Goal: Task Accomplishment & Management: Use online tool/utility

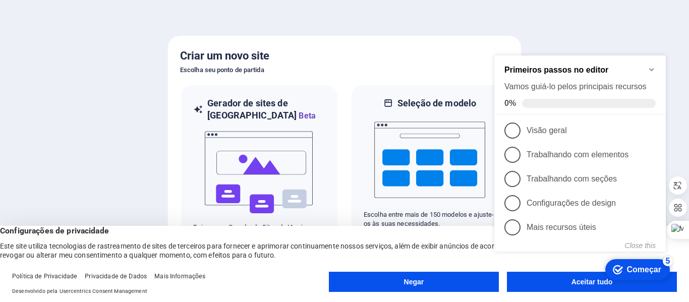
click div "checkmark Começar 5 Primeiros passos no editor Vamos guiá-lo pelos principais r…"
click at [104, 81] on div at bounding box center [344, 151] width 689 height 302
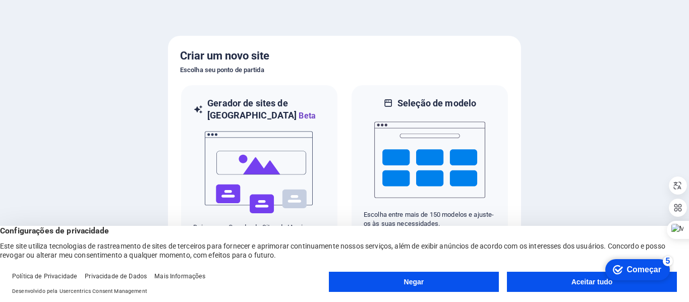
click at [577, 279] on font "Aceitar tudo" at bounding box center [591, 282] width 41 height 8
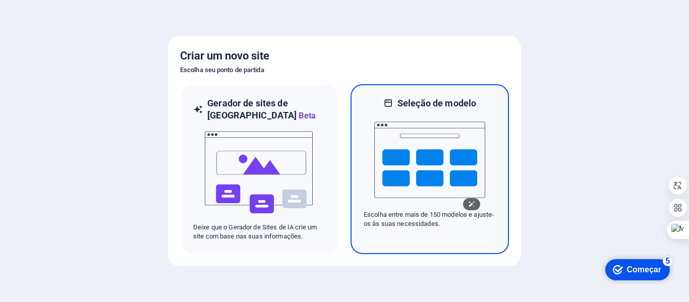
click at [403, 134] on img at bounding box center [429, 159] width 111 height 101
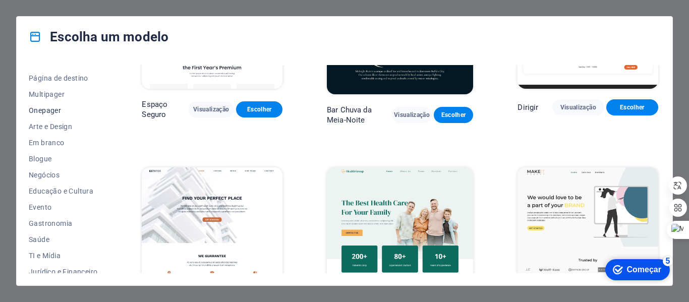
scroll to position [202, 0]
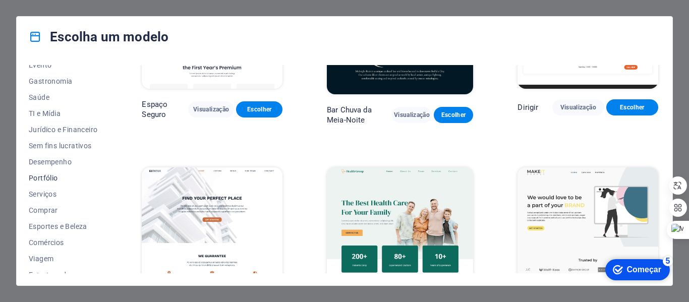
click at [47, 176] on font "Portfólio" at bounding box center [43, 178] width 29 height 8
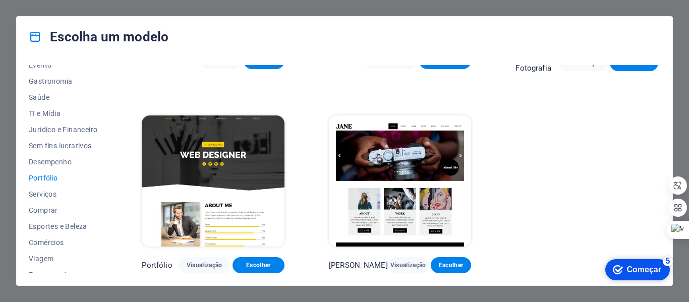
scroll to position [356, 0]
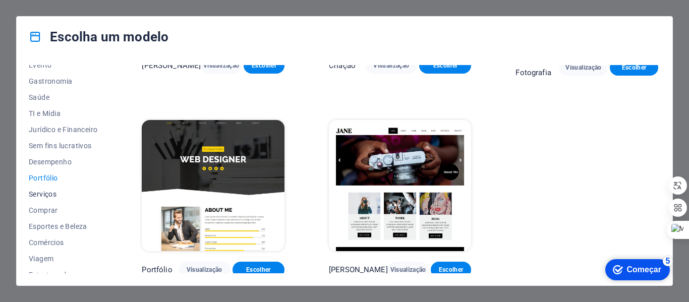
click at [41, 189] on button "Serviços" at bounding box center [63, 194] width 69 height 16
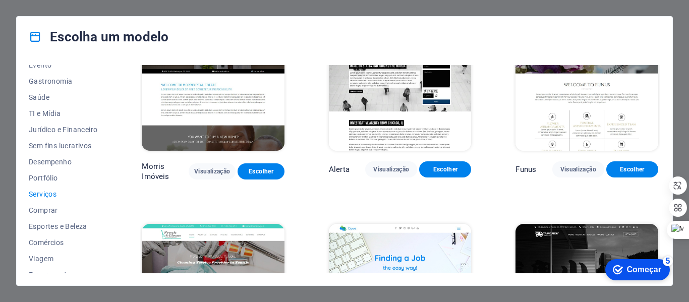
scroll to position [1073, 0]
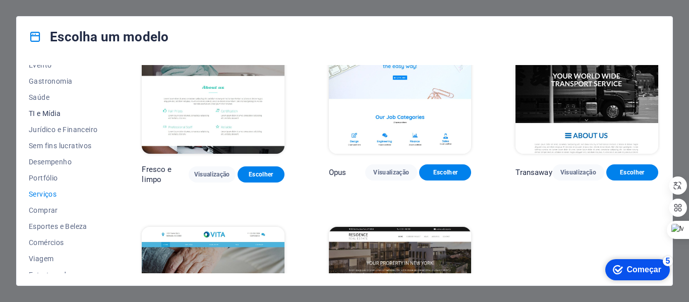
click at [48, 110] on font "TI e Mídia" at bounding box center [45, 113] width 32 height 8
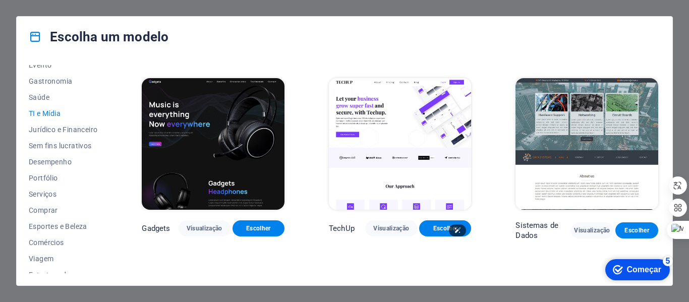
scroll to position [210, 0]
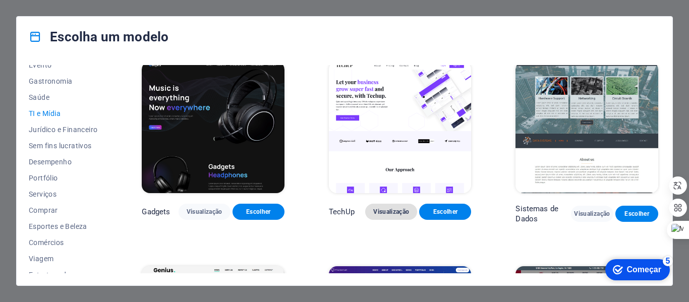
click at [393, 209] on font "Visualização" at bounding box center [391, 211] width 36 height 7
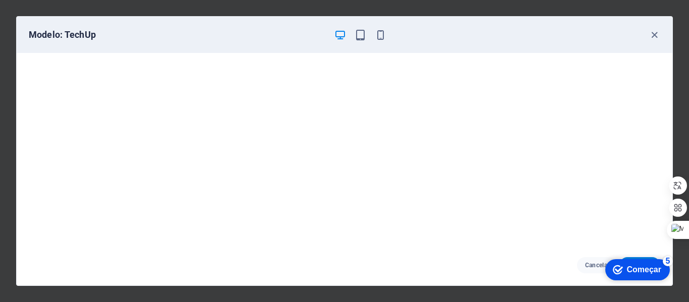
click at [646, 270] on font "Começar" at bounding box center [644, 269] width 34 height 9
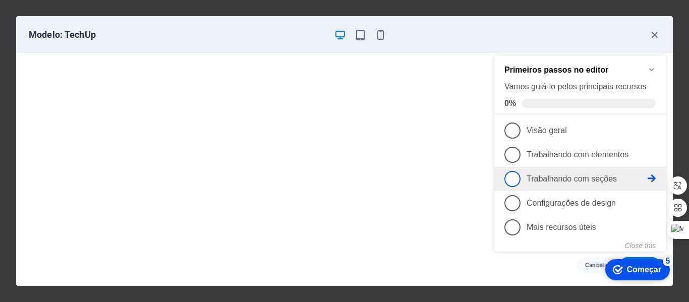
click at [515, 182] on span "3" at bounding box center [512, 179] width 16 height 16
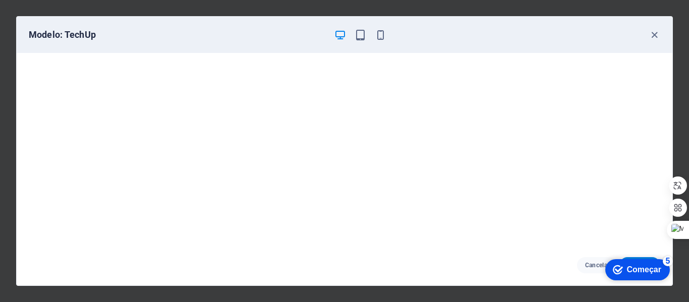
click at [631, 271] on font "Começar" at bounding box center [644, 269] width 34 height 9
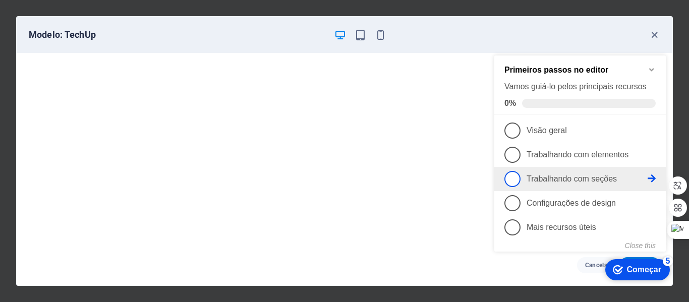
click at [512, 175] on span "3" at bounding box center [512, 179] width 16 height 16
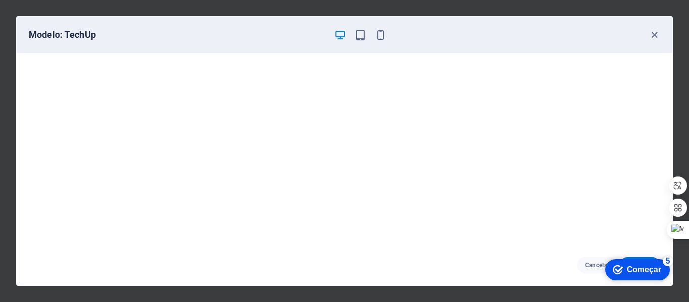
click at [309, 291] on div "Modelo: TechUp Cancelar Escolher" at bounding box center [344, 151] width 689 height 302
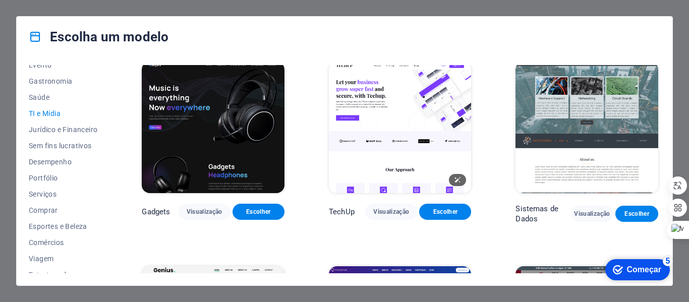
click at [400, 123] on img at bounding box center [400, 127] width 143 height 131
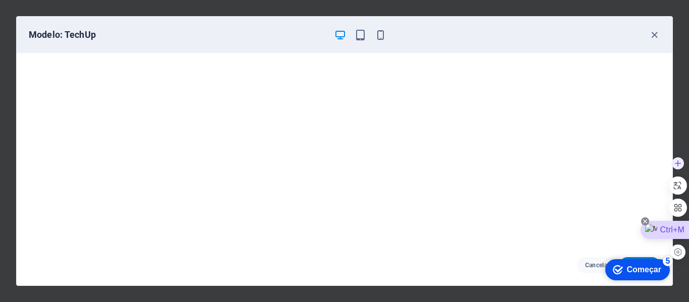
click at [642, 219] on icon at bounding box center [645, 221] width 8 height 8
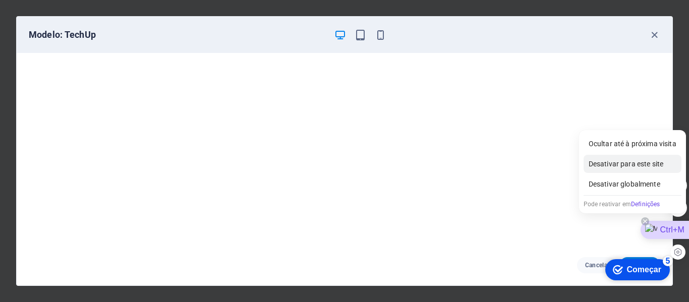
click at [623, 160] on div "Desativar para este site" at bounding box center [632, 164] width 98 height 18
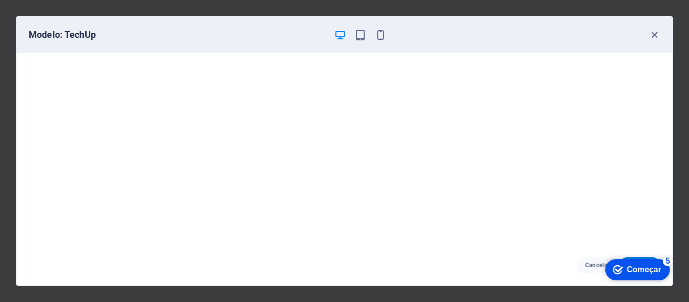
click at [545, 266] on div "Cancelar Escolher" at bounding box center [345, 265] width 656 height 40
click at [550, 272] on div "Cancelar Escolher" at bounding box center [345, 265] width 656 height 40
click at [666, 260] on font "5" at bounding box center [668, 261] width 5 height 9
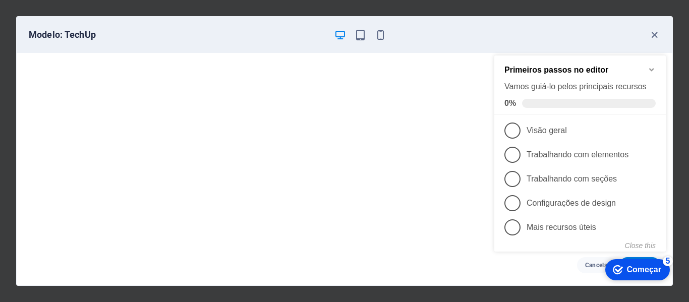
click at [654, 69] on icon "Minimize checklist" at bounding box center [651, 70] width 8 height 8
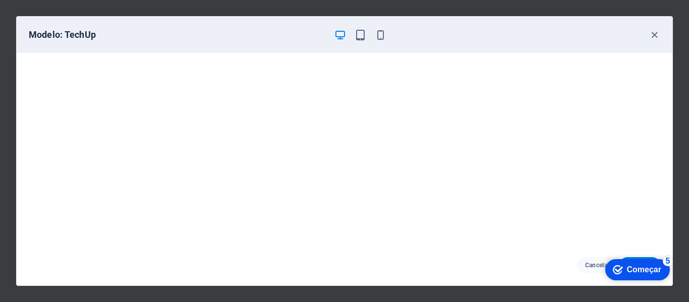
scroll to position [3, 0]
click at [411, 272] on div "Cancelar Escolher" at bounding box center [345, 265] width 656 height 40
drag, startPoint x: 411, startPoint y: 272, endPoint x: 391, endPoint y: 264, distance: 21.7
click at [391, 264] on div "Cancelar Escolher" at bounding box center [345, 265] width 656 height 40
click at [669, 262] on font "5" at bounding box center [668, 261] width 5 height 9
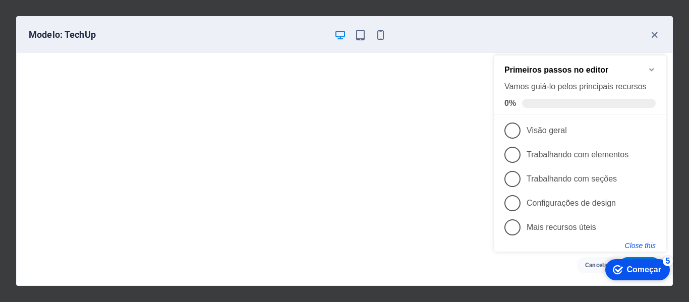
click at [641, 242] on button "Close this" at bounding box center [640, 246] width 31 height 8
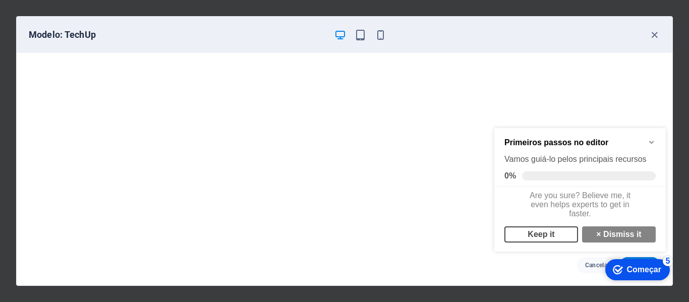
click at [538, 243] on link "Keep it" at bounding box center [541, 234] width 74 height 16
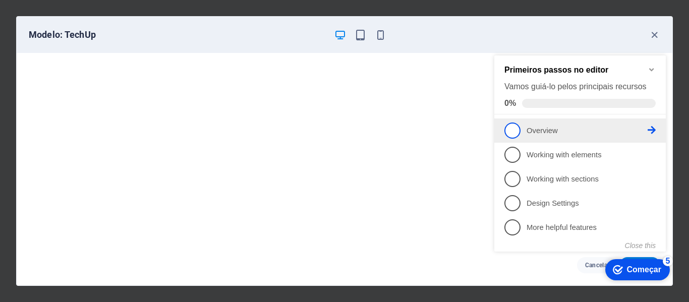
click at [516, 126] on span "1" at bounding box center [512, 131] width 16 height 16
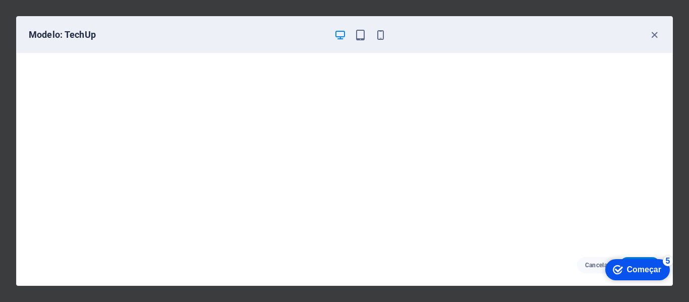
click at [631, 266] on font "Começar" at bounding box center [644, 269] width 34 height 9
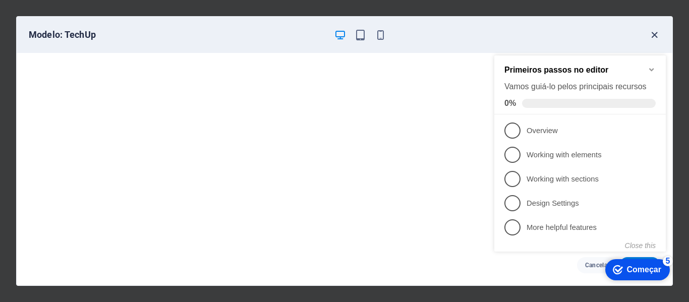
click at [655, 31] on icon "button" at bounding box center [655, 35] width 12 height 12
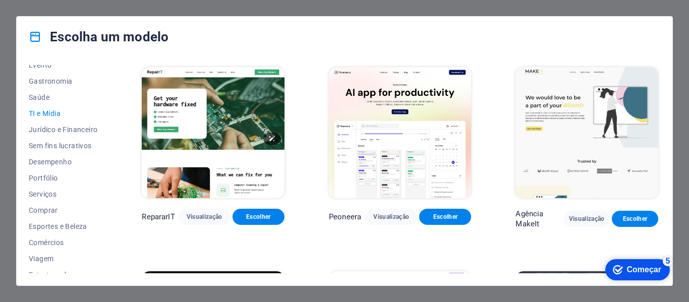
scroll to position [303, 0]
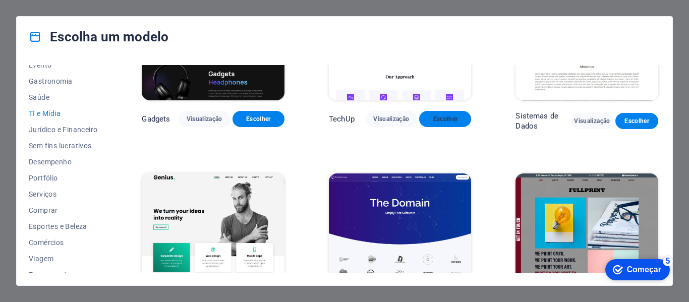
click at [445, 115] on font "Escolher" at bounding box center [445, 118] width 25 height 7
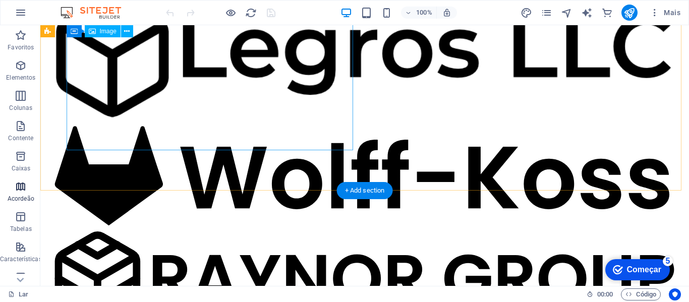
scroll to position [958, 0]
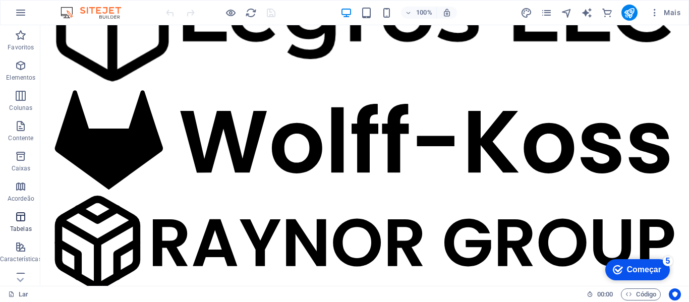
click at [26, 221] on icon "button" at bounding box center [21, 217] width 12 height 12
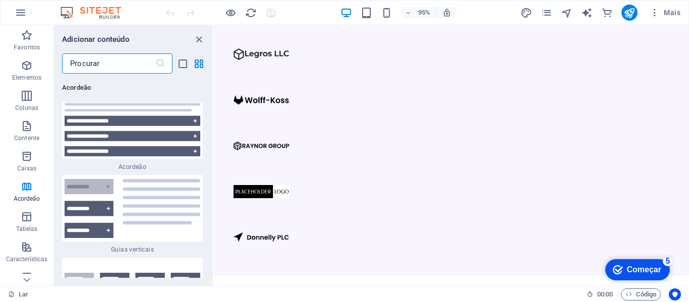
scroll to position [6663, 0]
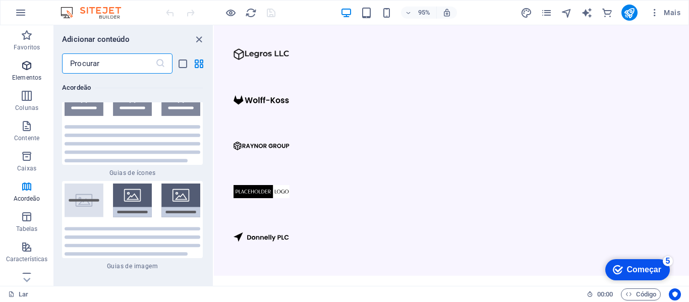
click at [21, 63] on icon "button" at bounding box center [27, 66] width 12 height 12
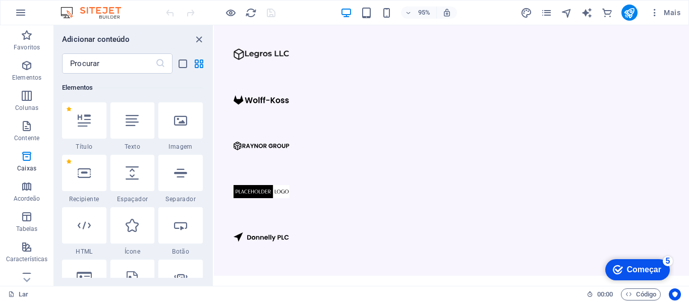
scroll to position [190, 0]
click at [24, 35] on icon "button" at bounding box center [27, 35] width 12 height 12
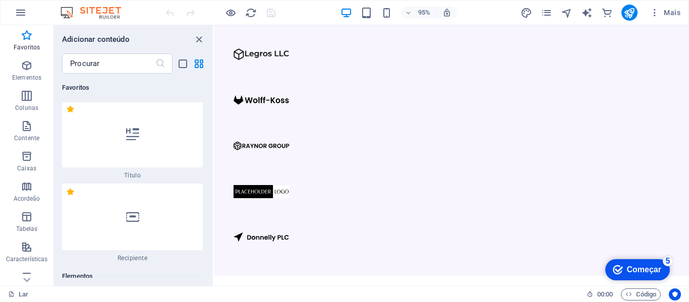
scroll to position [0, 0]
drag, startPoint x: 201, startPoint y: 36, endPoint x: 168, endPoint y: 11, distance: 40.6
click at [201, 36] on icon "fechar painel" at bounding box center [199, 40] width 12 height 12
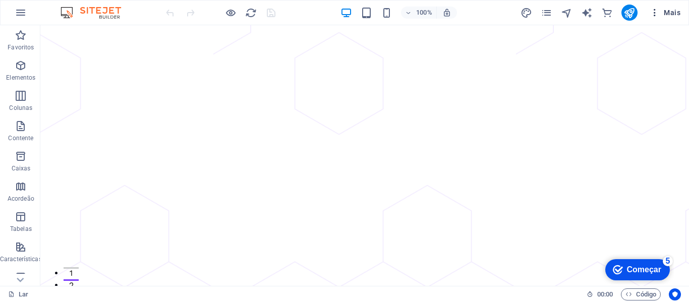
click at [667, 9] on font "Mais" at bounding box center [672, 13] width 17 height 8
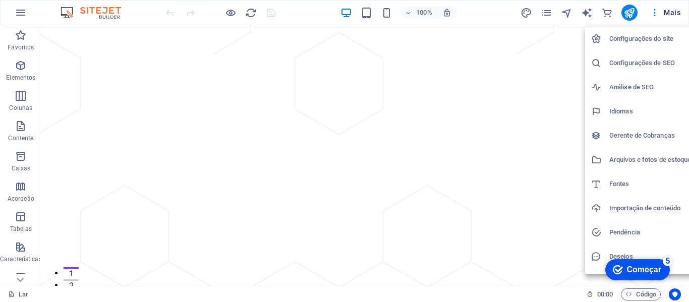
click at [369, 14] on div at bounding box center [344, 151] width 689 height 302
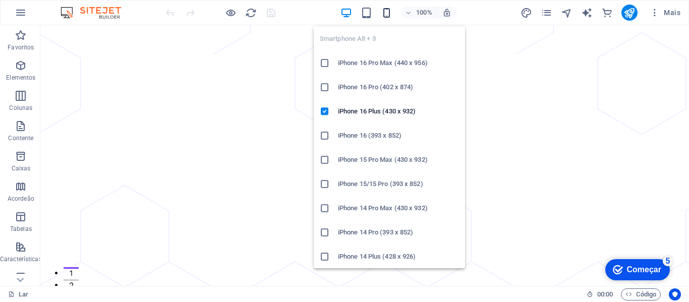
click at [382, 14] on icon "button" at bounding box center [387, 13] width 12 height 12
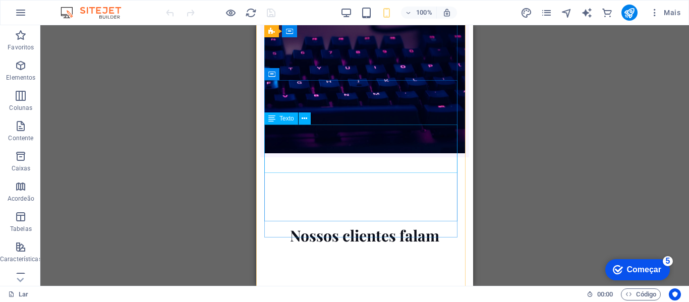
scroll to position [5977, 0]
